Goal: Task Accomplishment & Management: Manage account settings

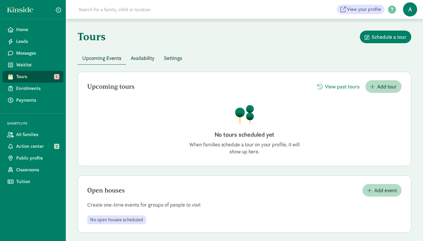
click at [143, 60] on span "Availability" at bounding box center [143, 58] width 24 height 8
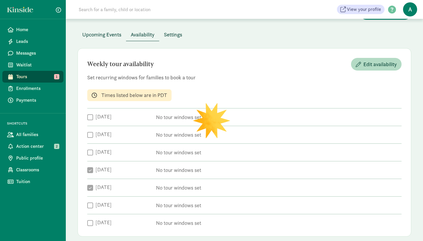
checkbox input "true"
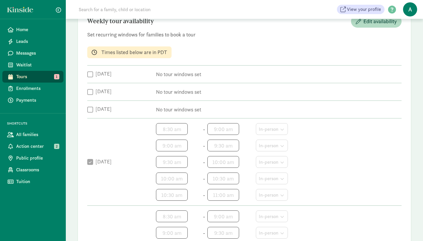
scroll to position [61, 0]
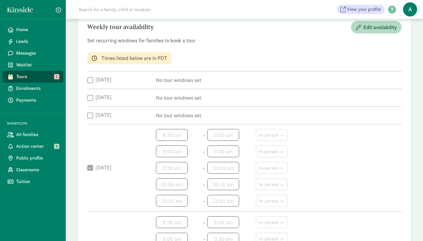
click at [93, 82] on label "[DATE]" at bounding box center [102, 79] width 19 height 7
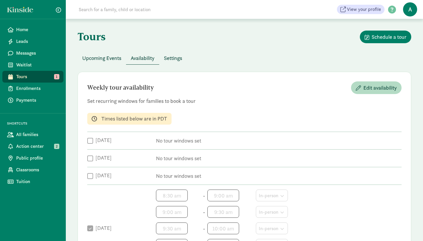
scroll to position [0, 0]
click at [365, 85] on span "Edit availability" at bounding box center [381, 88] width 34 height 8
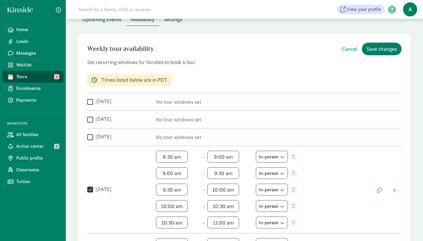
scroll to position [39, 0]
click at [92, 100] on input "Monday" at bounding box center [90, 102] width 6 height 8
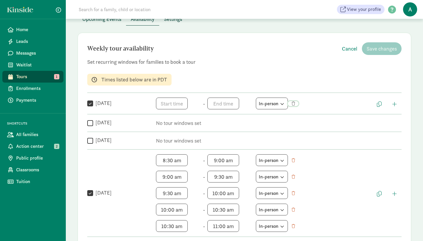
click at [295, 102] on span "button" at bounding box center [294, 104] width 4 height 4
checkbox input "false"
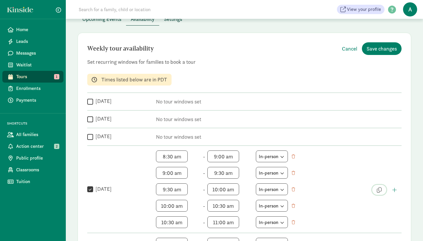
click at [380, 190] on span "button" at bounding box center [379, 189] width 5 height 5
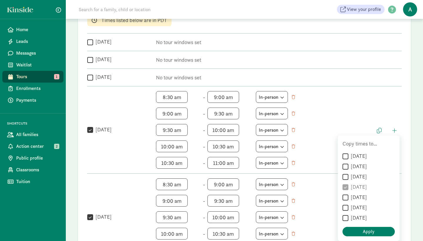
click at [345, 155] on input "Monday" at bounding box center [346, 157] width 6 height 8
checkbox input "true"
click at [347, 166] on input "Tuesday" at bounding box center [346, 167] width 6 height 8
checkbox input "true"
click at [347, 174] on input "Wednesday" at bounding box center [346, 177] width 6 height 8
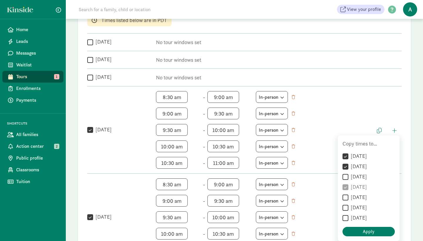
checkbox input "true"
click at [345, 196] on input "Friday" at bounding box center [346, 198] width 6 height 8
checkbox input "true"
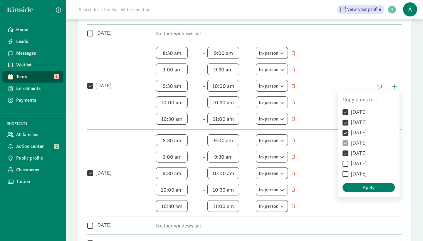
scroll to position [126, 0]
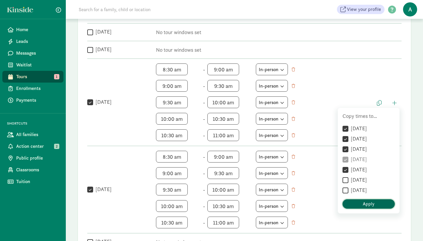
click at [372, 202] on span "Apply" at bounding box center [369, 203] width 12 height 7
checkbox input "true"
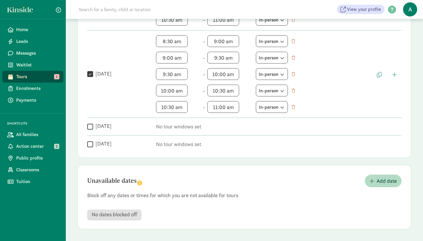
scroll to position [451, 0]
click at [377, 178] on span "Add date" at bounding box center [387, 181] width 20 height 8
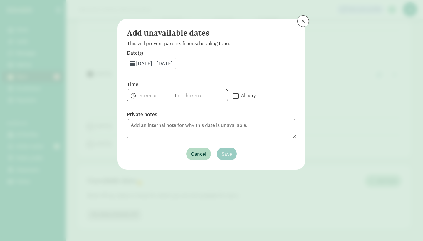
click at [252, 94] on label "All day" at bounding box center [247, 95] width 17 height 7
click at [239, 94] on input "All day" at bounding box center [236, 96] width 6 height 8
checkbox input "true"
click at [173, 66] on span "Aug 26, 2025 - Aug 31, 2025" at bounding box center [154, 63] width 37 height 7
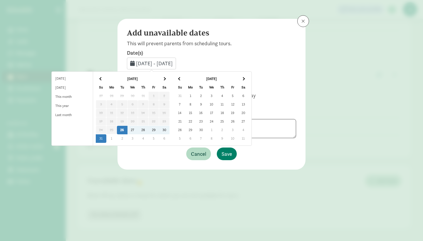
click at [196, 95] on td "1" at bounding box center [190, 96] width 11 height 9
click at [196, 94] on td "1" at bounding box center [190, 96] width 11 height 9
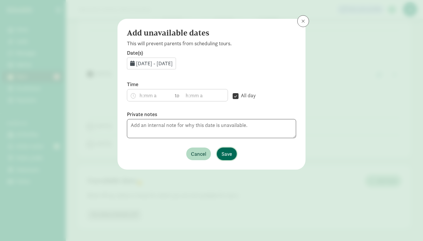
click at [228, 153] on span "Save" at bounding box center [227, 154] width 11 height 8
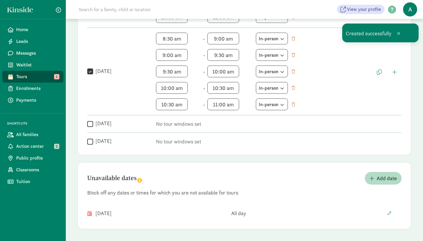
scroll to position [453, 0]
click at [390, 179] on span "Add date" at bounding box center [387, 178] width 20 height 8
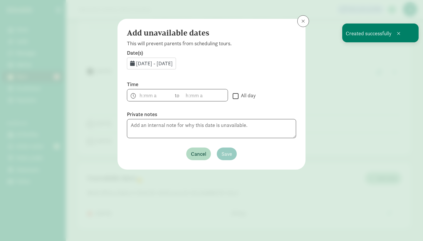
click at [173, 66] on span "Aug 26, 2025 - Aug 31, 2025" at bounding box center [154, 63] width 37 height 7
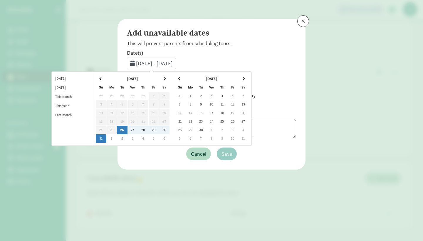
click at [238, 96] on td "5" at bounding box center [233, 96] width 11 height 9
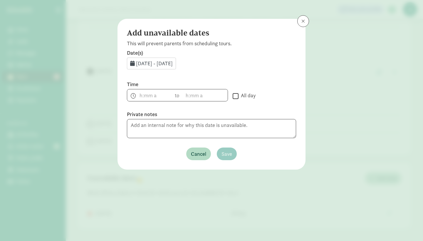
click at [237, 98] on div " All day" at bounding box center [264, 91] width 63 height 21
click at [235, 94] on input "All day" at bounding box center [236, 96] width 6 height 8
checkbox input "true"
click at [232, 150] on span "Save" at bounding box center [227, 154] width 11 height 8
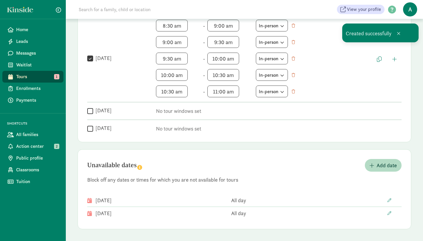
scroll to position [466, 0]
click at [380, 165] on span "Add date" at bounding box center [387, 165] width 20 height 8
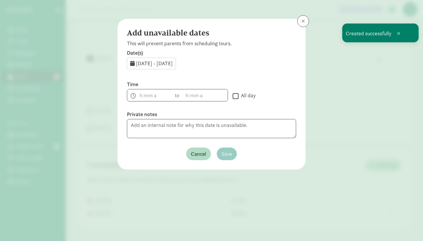
click at [176, 64] on div "Aug 26, 2025 - Aug 31, 2025" at bounding box center [151, 64] width 49 height 12
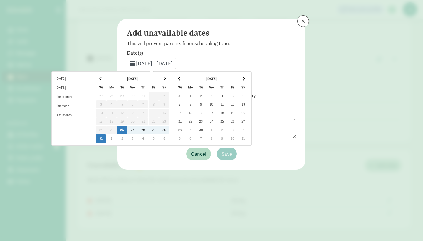
click at [249, 76] on th at bounding box center [243, 79] width 11 height 9
click at [249, 77] on th at bounding box center [243, 79] width 11 height 9
click at [196, 121] on td "17" at bounding box center [190, 121] width 11 height 9
click at [238, 121] on td "21" at bounding box center [233, 121] width 11 height 9
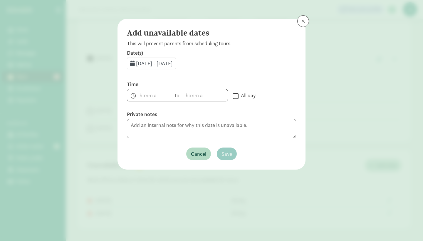
click at [236, 95] on input "All day" at bounding box center [236, 96] width 6 height 8
checkbox input "true"
click at [226, 150] on span "Save" at bounding box center [227, 154] width 11 height 8
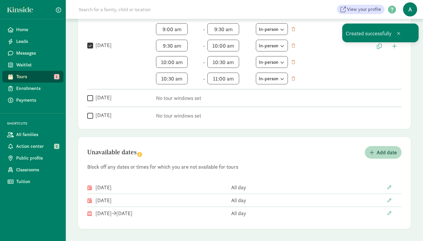
scroll to position [479, 0]
click at [372, 156] on button "Add date" at bounding box center [383, 152] width 37 height 13
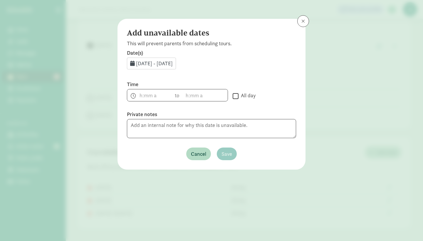
click at [180, 56] on label "Date(s)" at bounding box center [211, 52] width 169 height 7
click at [173, 62] on span "Aug 26, 2025 - Aug 31, 2025" at bounding box center [154, 63] width 37 height 7
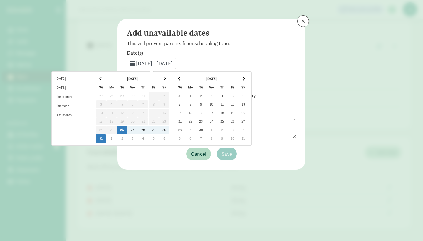
click at [249, 79] on th at bounding box center [243, 79] width 11 height 9
click at [228, 129] on td "27" at bounding box center [222, 130] width 11 height 9
click at [238, 129] on td "28" at bounding box center [233, 130] width 11 height 9
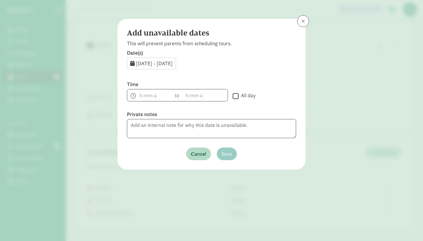
click at [238, 97] on input "All day" at bounding box center [236, 96] width 6 height 8
checkbox input "true"
click at [229, 150] on span "Save" at bounding box center [227, 154] width 11 height 8
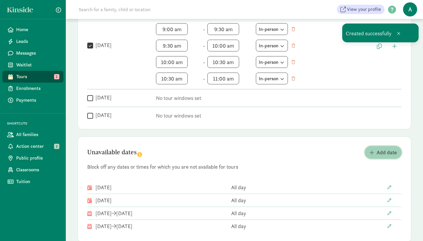
click at [379, 150] on span "Add date" at bounding box center [387, 152] width 20 height 8
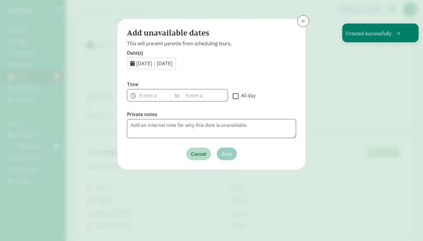
click at [176, 61] on div "Aug 26, 2025 - Aug 31, 2025" at bounding box center [151, 64] width 49 height 12
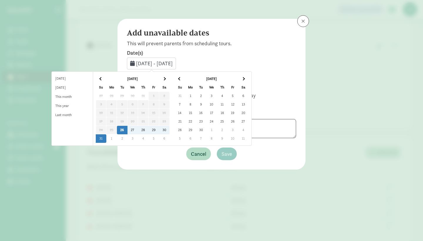
click at [245, 78] on span at bounding box center [243, 78] width 3 height 3
click at [238, 129] on td "31" at bounding box center [233, 130] width 11 height 9
click at [238, 132] on td "31" at bounding box center [233, 130] width 11 height 9
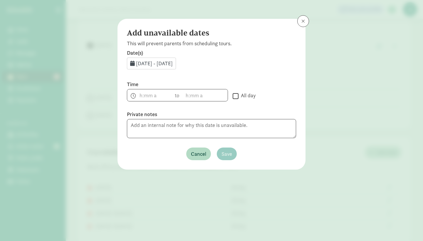
click at [239, 93] on label "All day" at bounding box center [247, 95] width 17 height 7
click at [239, 93] on input "All day" at bounding box center [236, 96] width 6 height 8
checkbox input "true"
click at [232, 150] on span "Save" at bounding box center [227, 154] width 11 height 8
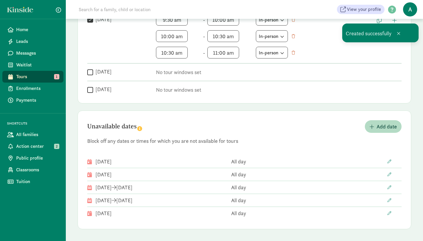
scroll to position [505, 0]
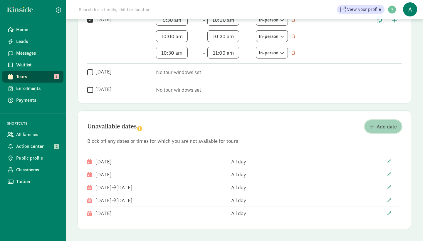
click at [386, 126] on span "Add date" at bounding box center [387, 127] width 20 height 8
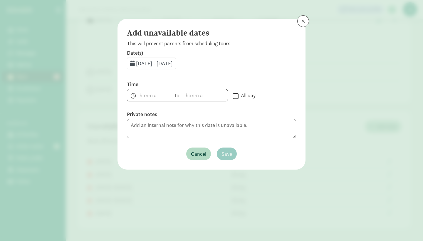
click at [310, 15] on div "Add unavailable dates This will prevent parents from scheduling tours. Date(s) …" at bounding box center [211, 120] width 423 height 241
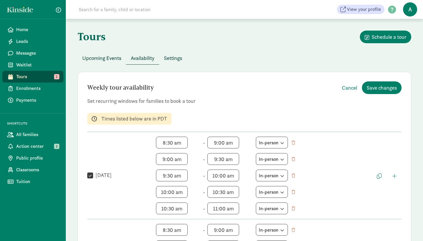
scroll to position [0, 0]
click at [36, 151] on link "Action center 2" at bounding box center [32, 147] width 61 height 12
